Goal: Transaction & Acquisition: Purchase product/service

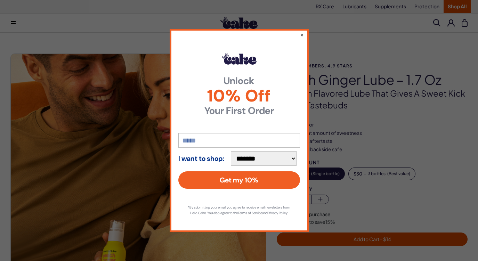
click at [304, 29] on div "**********" at bounding box center [239, 130] width 139 height 203
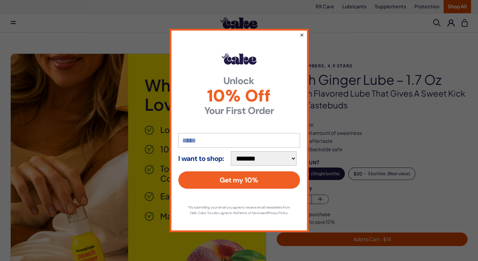
click at [300, 33] on button "×" at bounding box center [301, 35] width 5 height 8
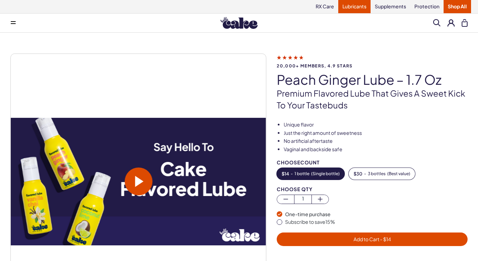
click at [352, 6] on link "Lubricants" at bounding box center [354, 6] width 32 height 13
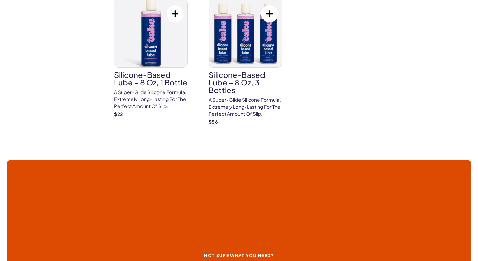
scroll to position [932, 0]
